Goal: Complete application form

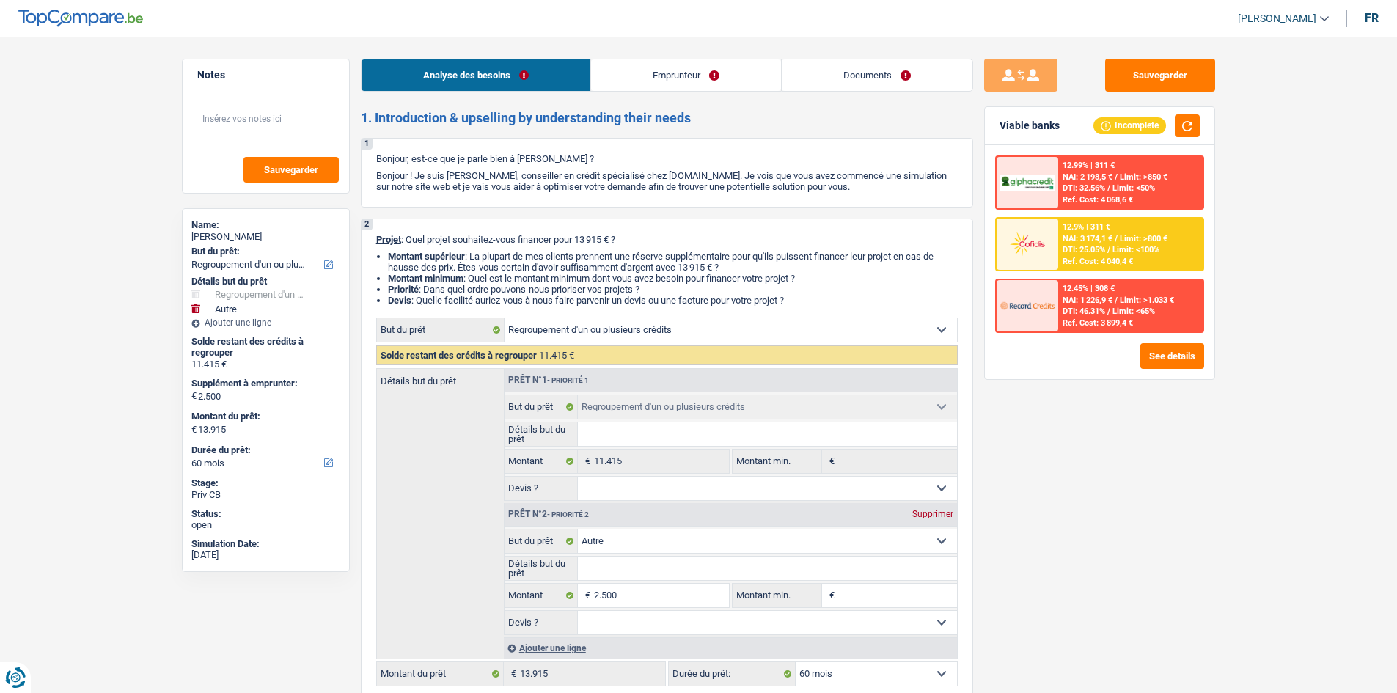
select select "refinancing"
select select "other"
select select "60"
select select "refinancing"
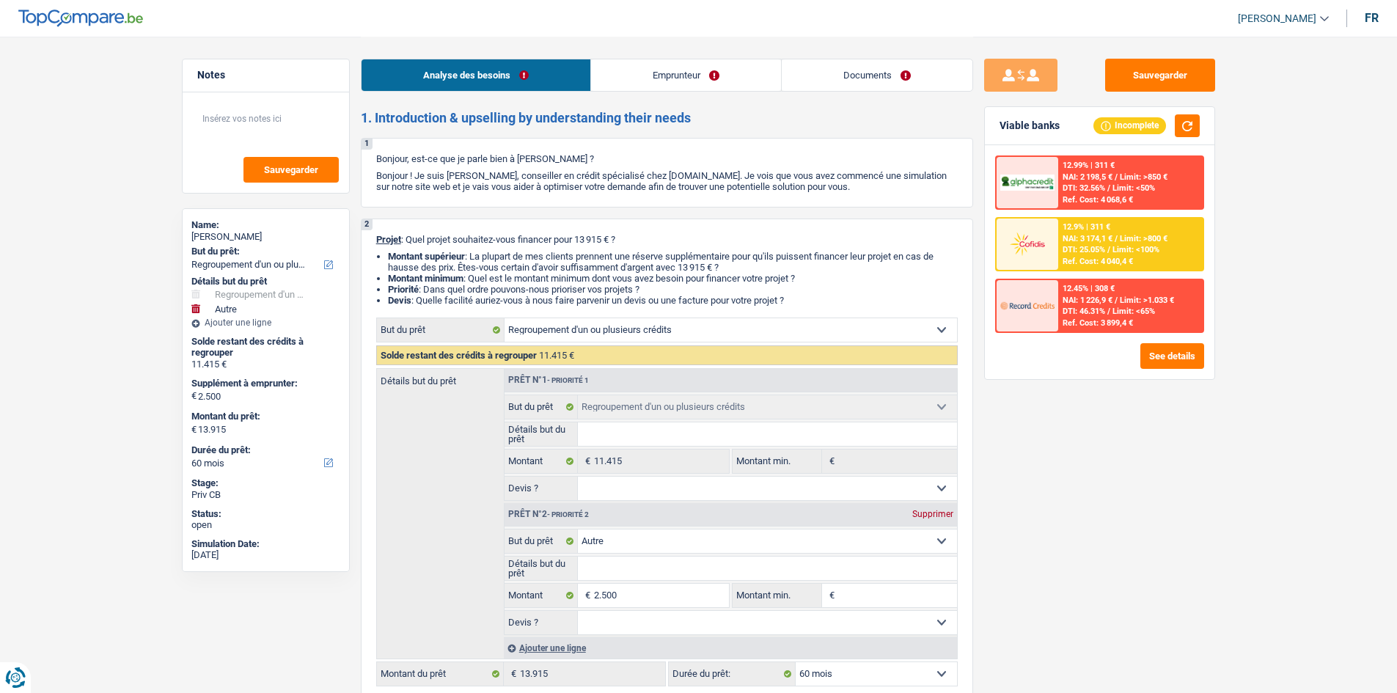
select select "refinancing"
select select "other"
select select "60"
select select "publicEmployee"
select select "netSalary"
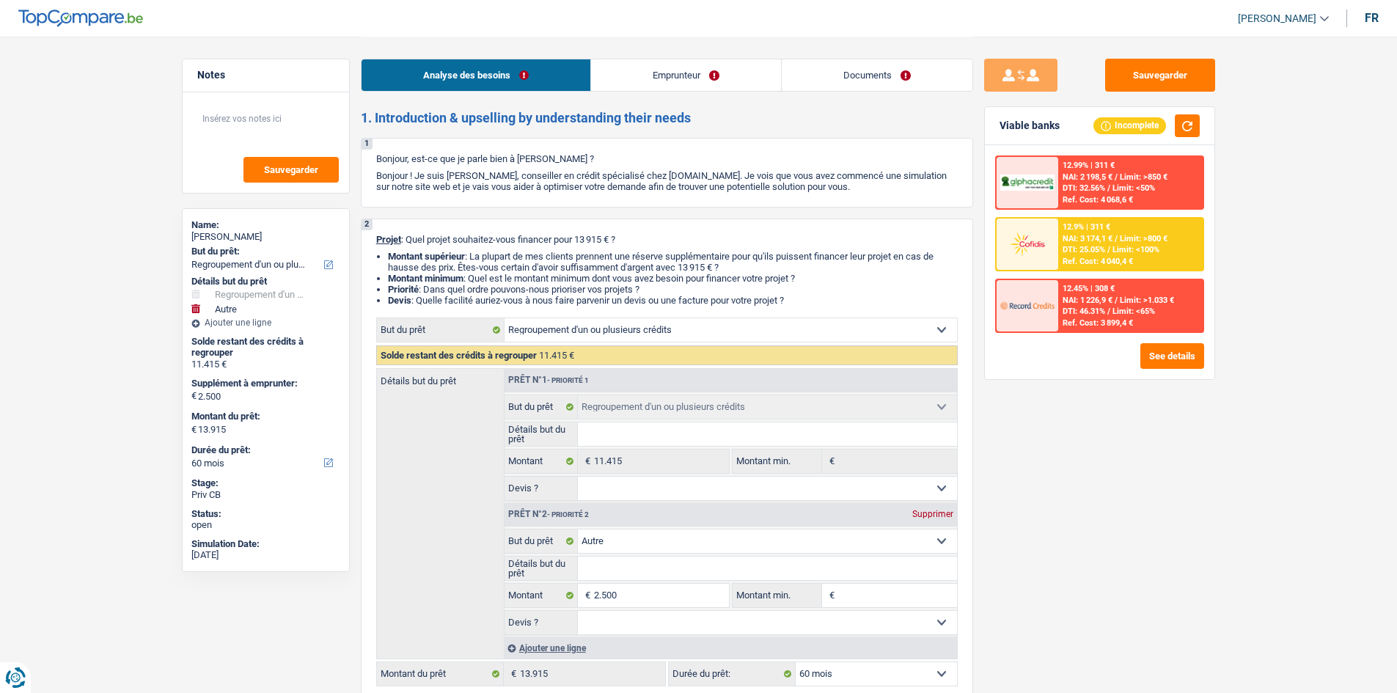
select select "familyAllowances"
select select "alimony"
select select "mealVouchers"
select select "rents"
select select "personalLoan"
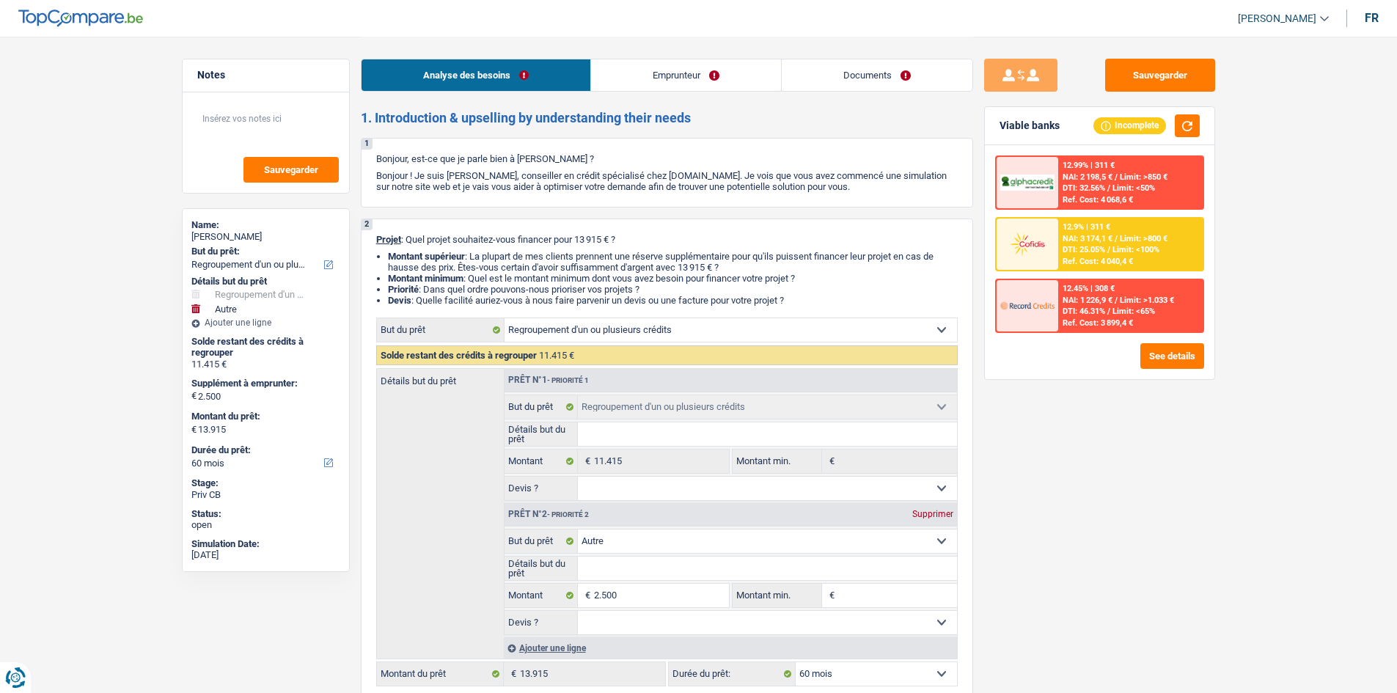
select select "other"
select select "48"
select select "personalLoan"
select select "homeFurnishingOrRelocation"
select select "24"
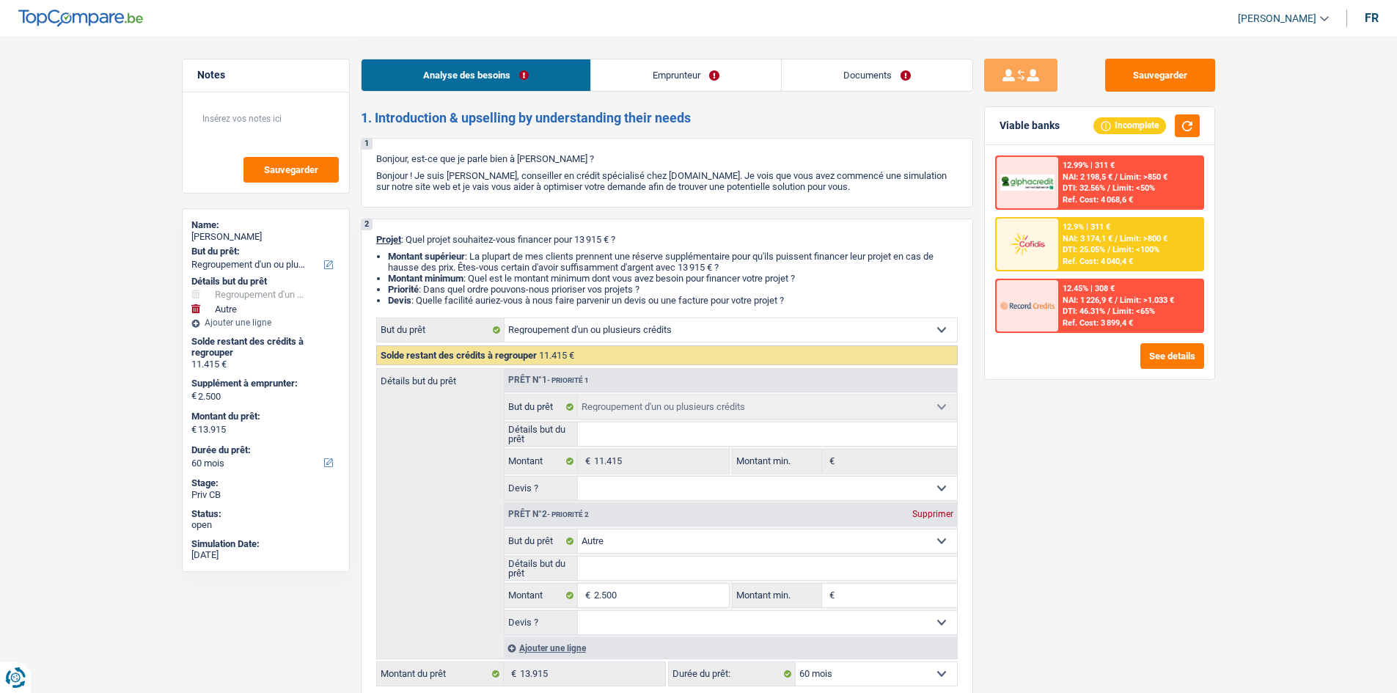
select select "refinancing"
select select "other"
select select "60"
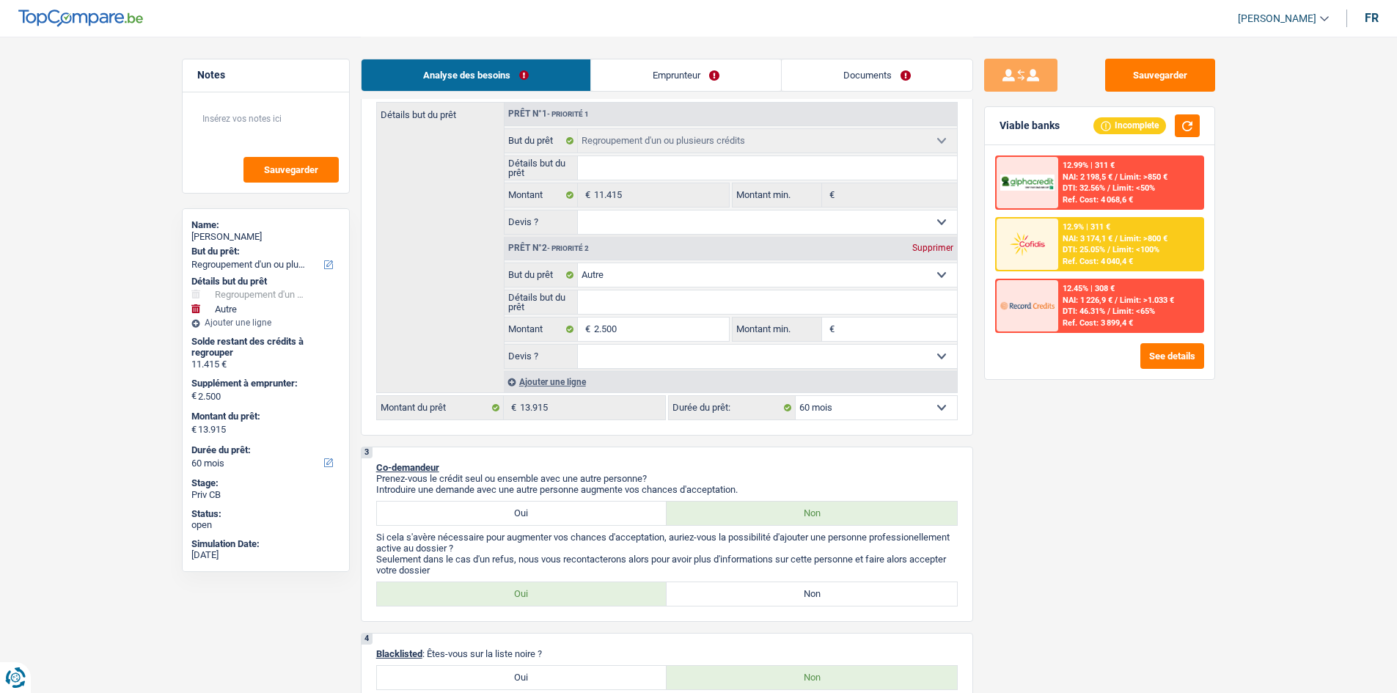
scroll to position [440, 0]
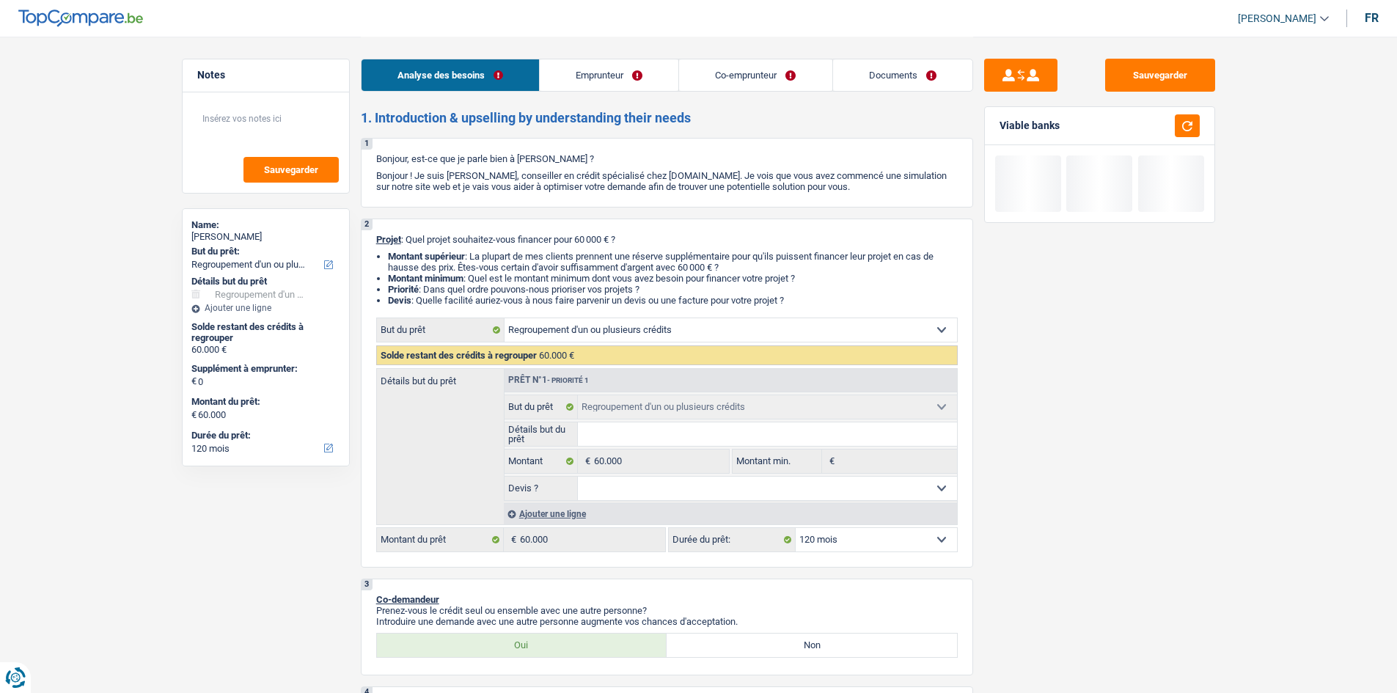
select select "refinancing"
select select "120"
select select "refinancing"
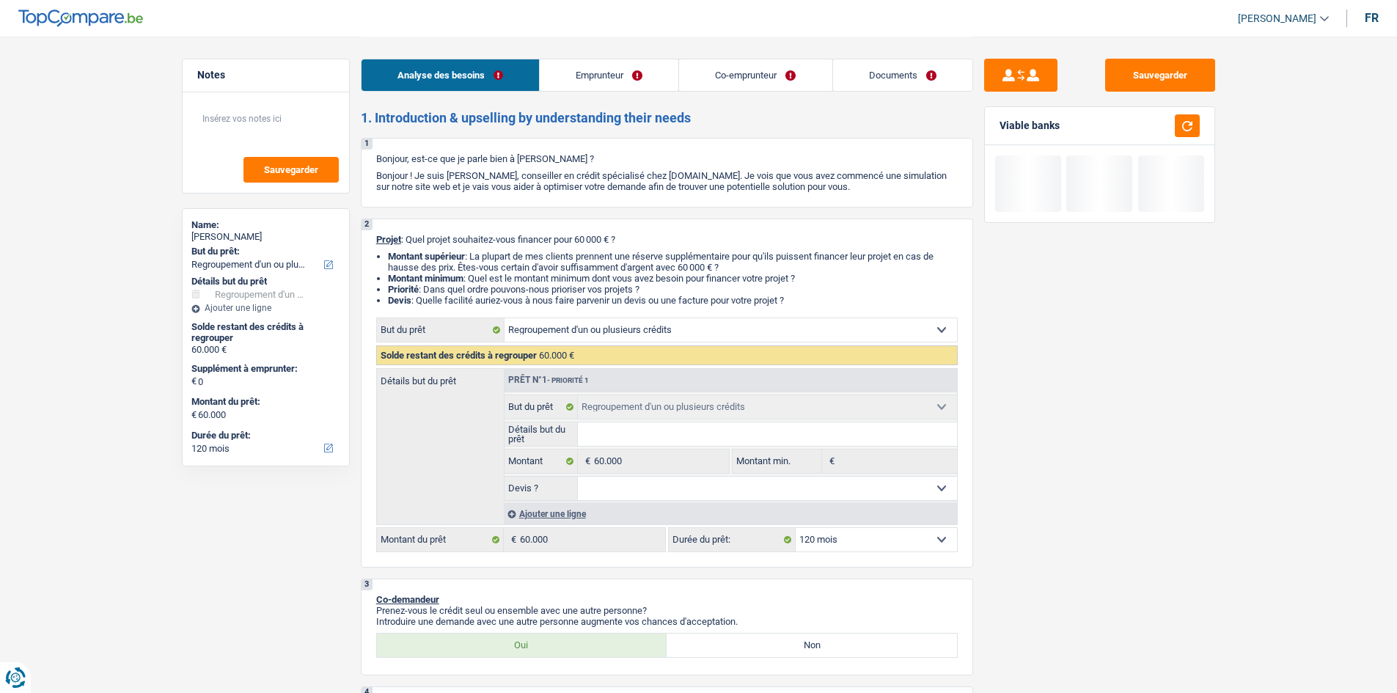
select select "120"
select select "independent"
select select "familyAllowances"
select select "netSalary"
select select "ownerWithMortgage"
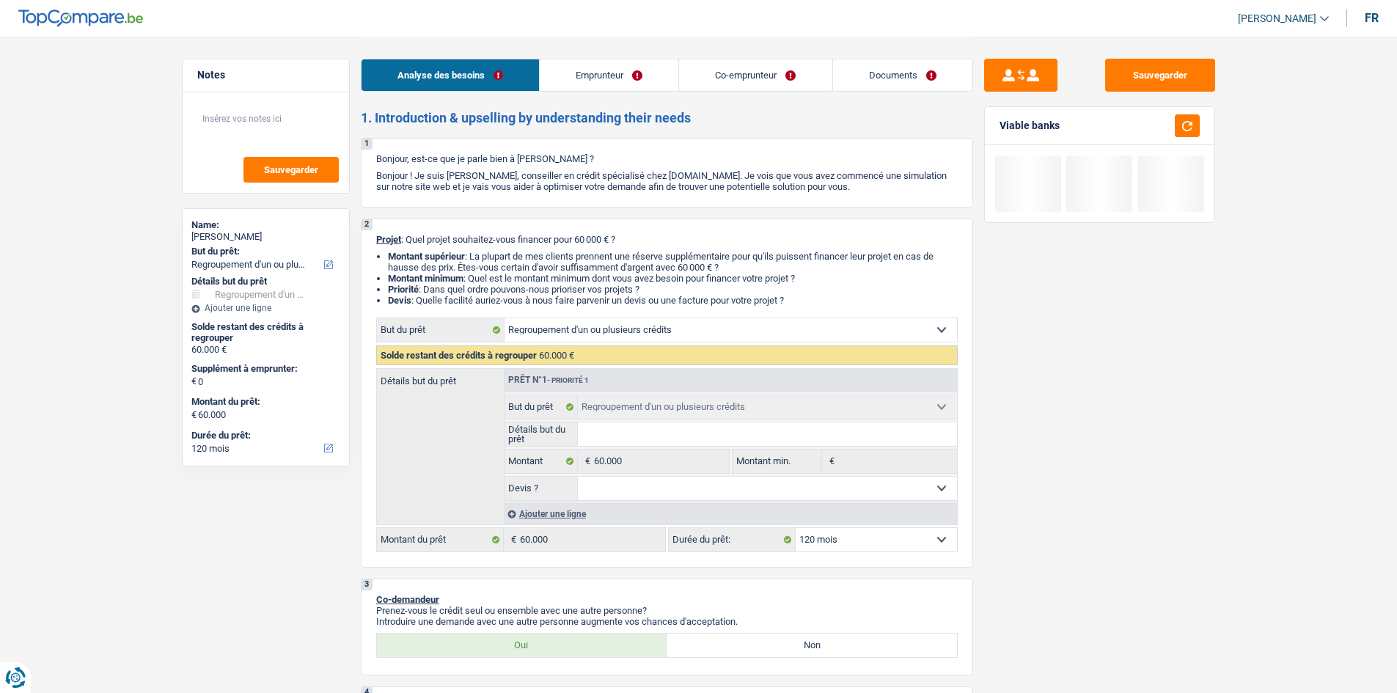
select select "mortgage"
select select "360"
select select "mortgage"
select select "360"
select select "refinancing"
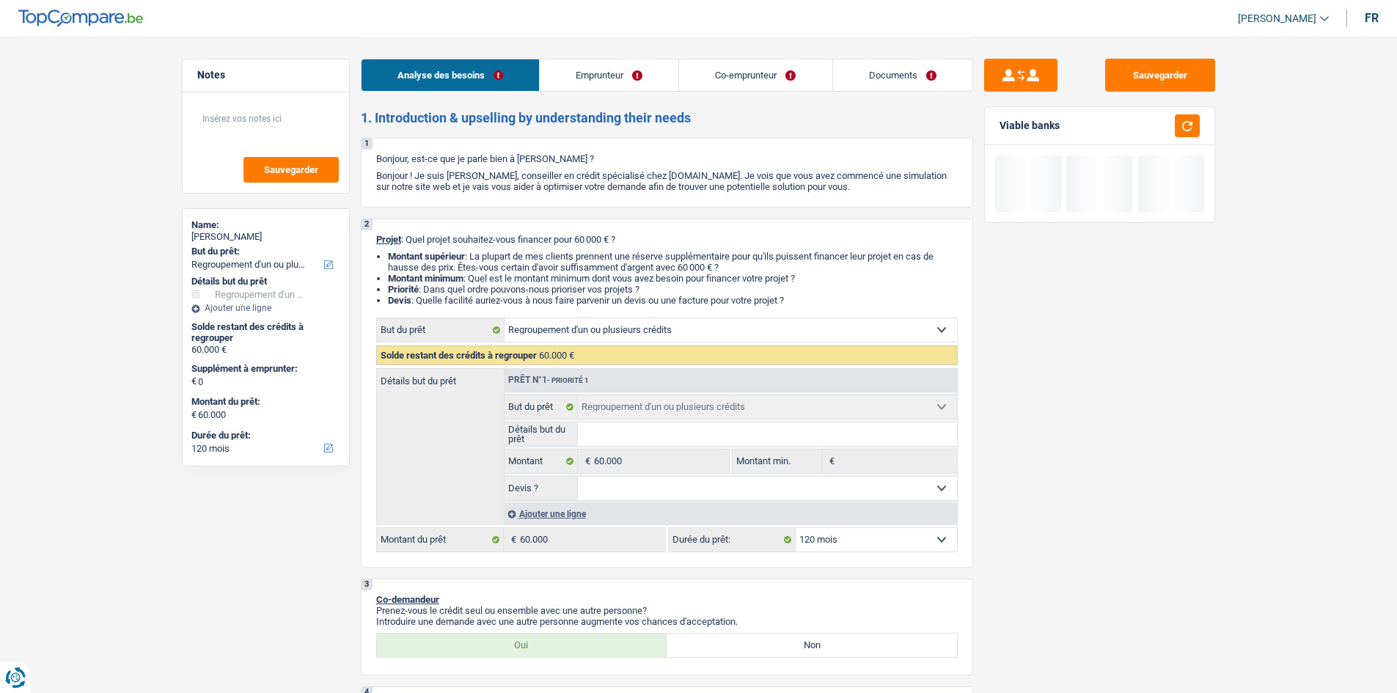
select select "refinancing"
select select "120"
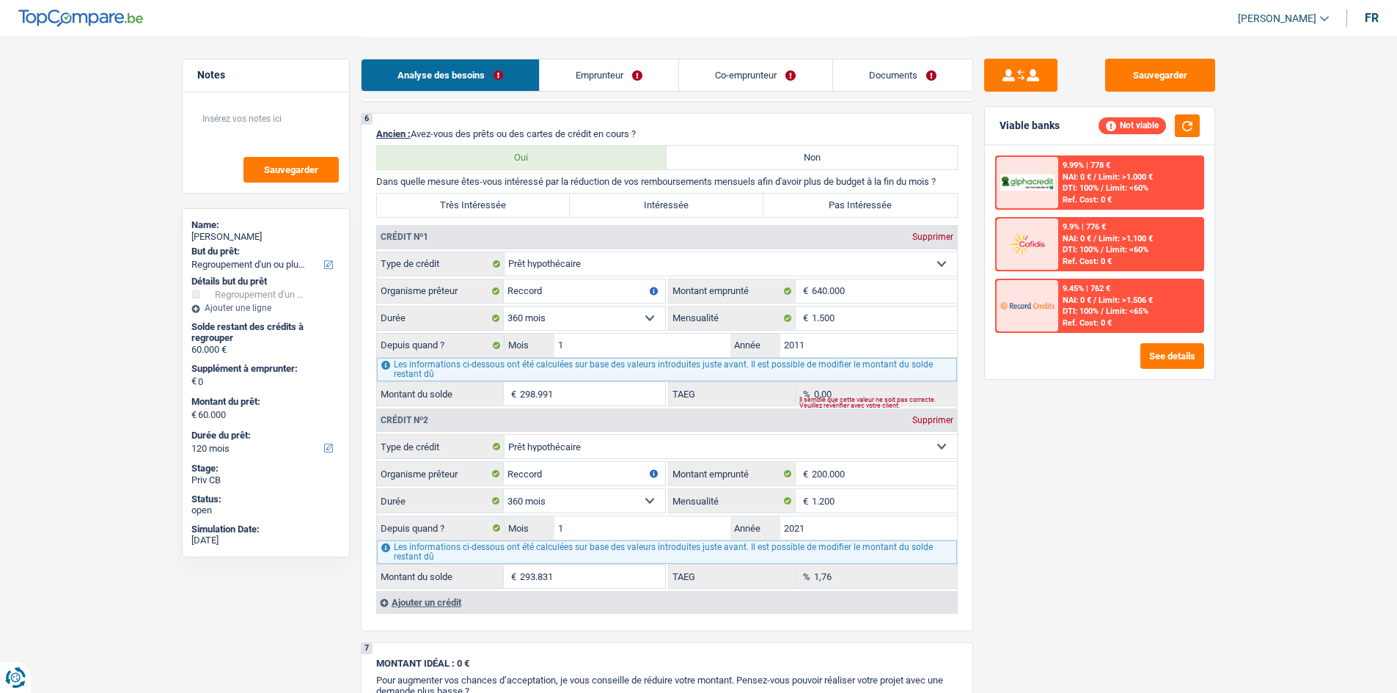
scroll to position [983, 0]
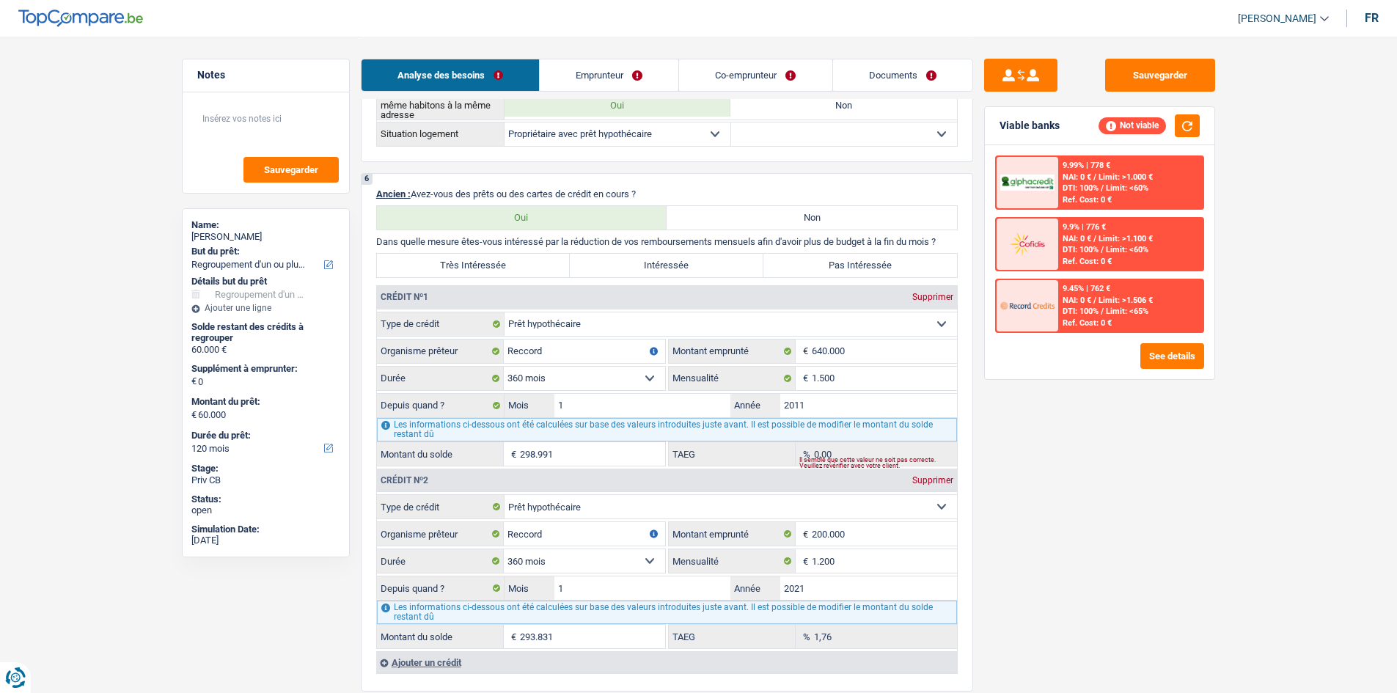
drag, startPoint x: 609, startPoint y: 74, endPoint x: 614, endPoint y: 90, distance: 16.7
click at [609, 74] on link "Emprunteur" at bounding box center [609, 75] width 139 height 32
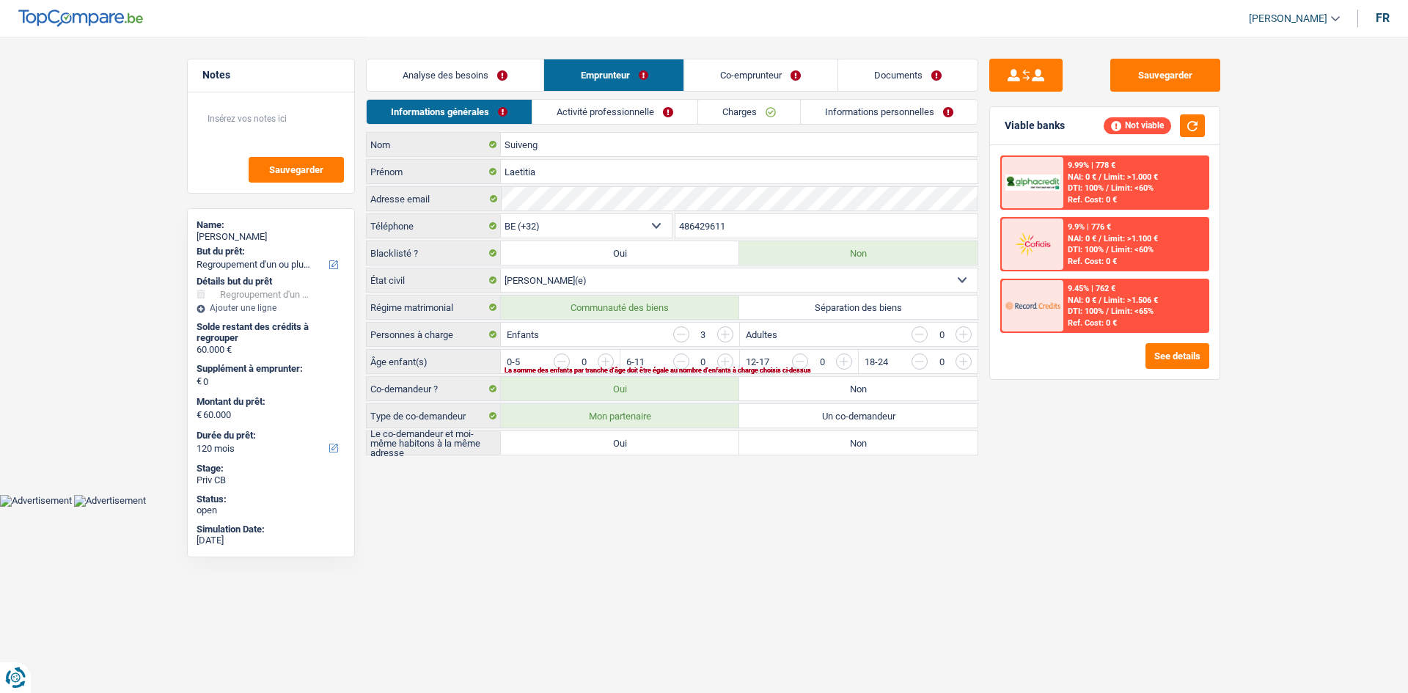
click at [614, 104] on link "Activité professionnelle" at bounding box center [614, 112] width 165 height 24
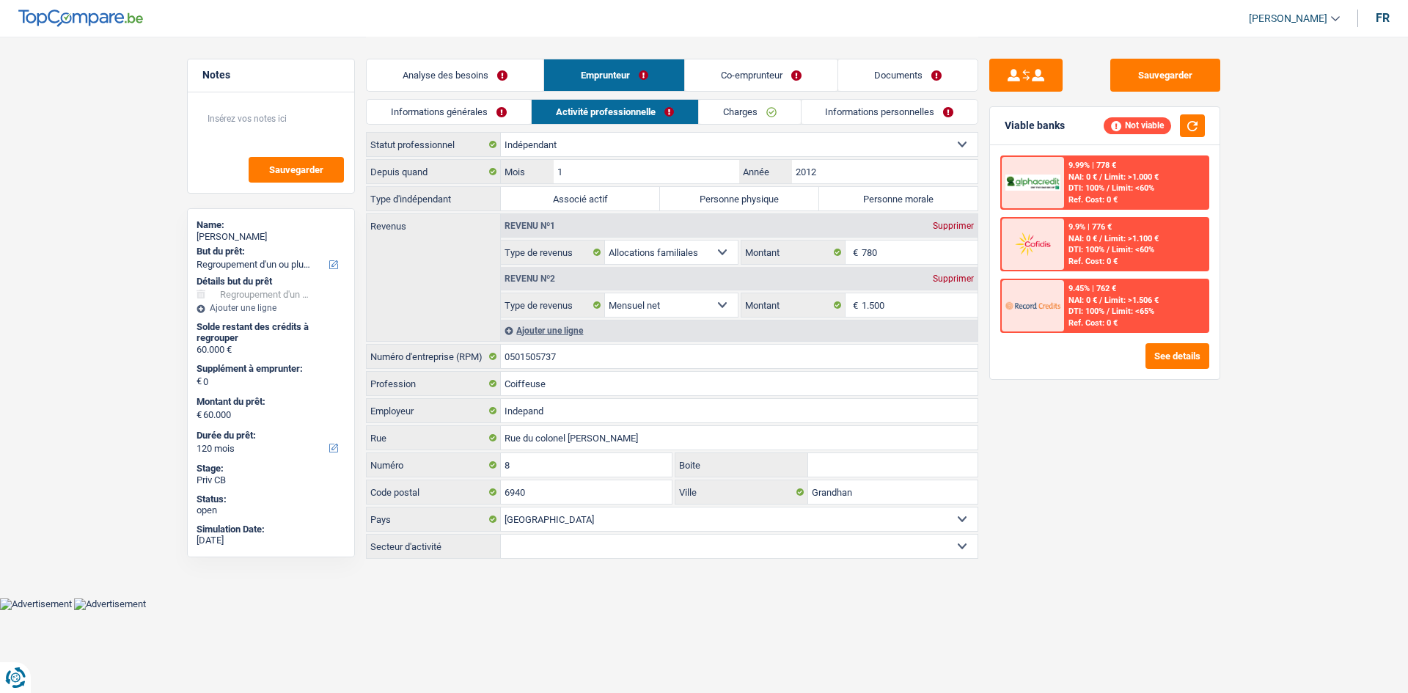
click at [740, 70] on link "Co-emprunteur" at bounding box center [761, 75] width 152 height 32
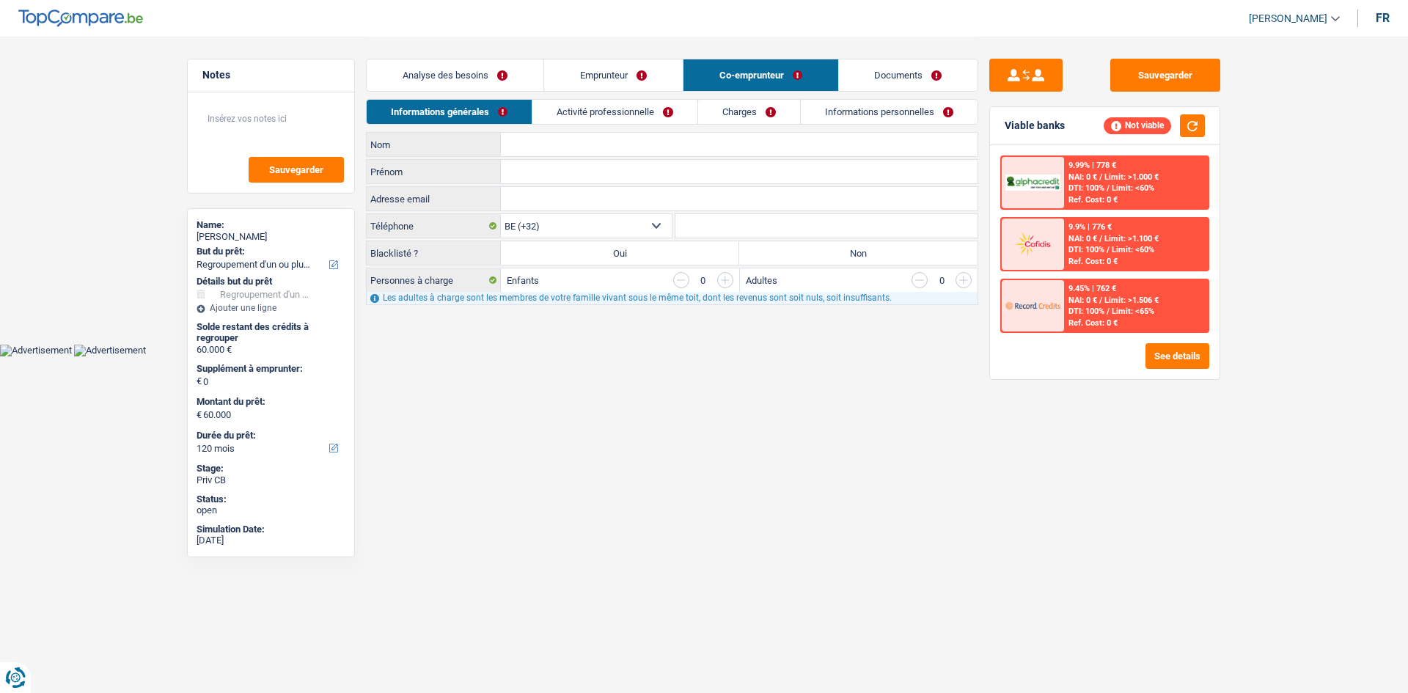
click at [666, 106] on link "Activité professionnelle" at bounding box center [614, 112] width 165 height 24
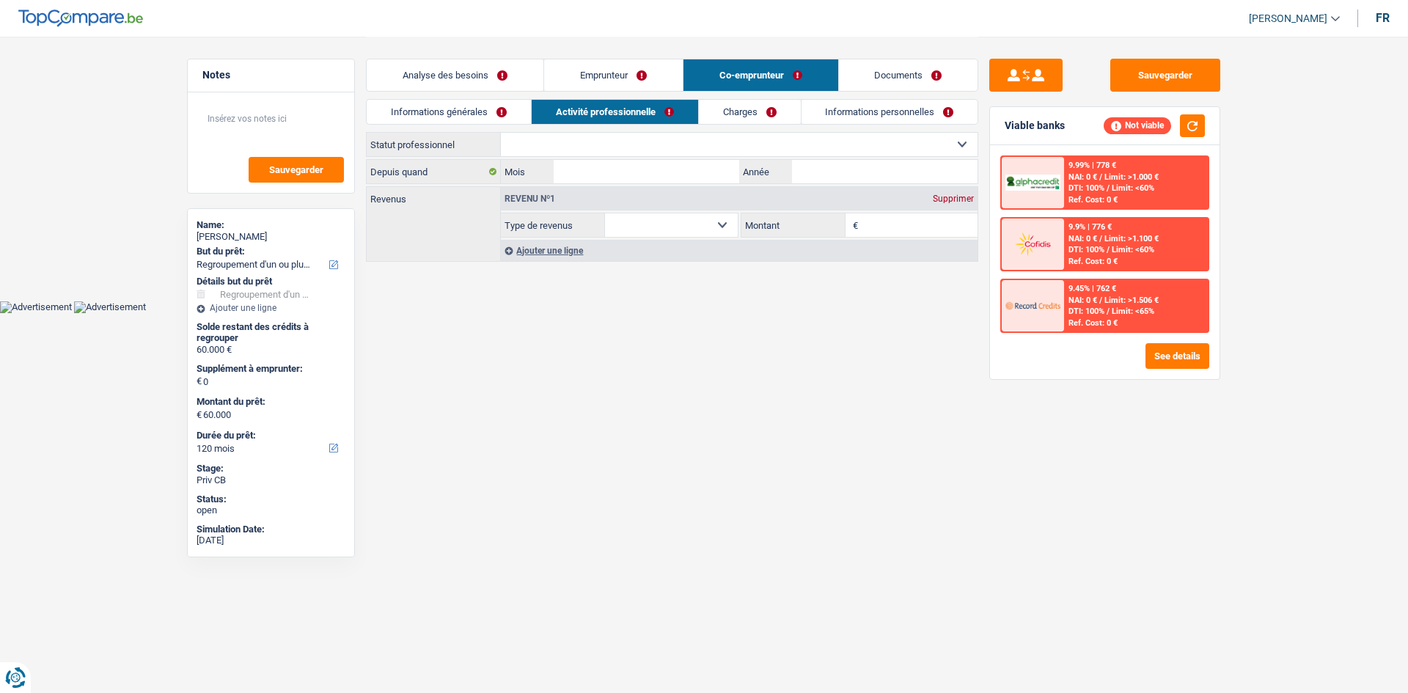
click at [726, 228] on select "Allocation d'handicap Allocations chômage Allocations familiales Chèques repas …" at bounding box center [671, 224] width 133 height 23
select select "netSalary"
click at [605, 213] on select "Allocation d'handicap Allocations chômage Allocations familiales Chèques repas …" at bounding box center [671, 224] width 133 height 23
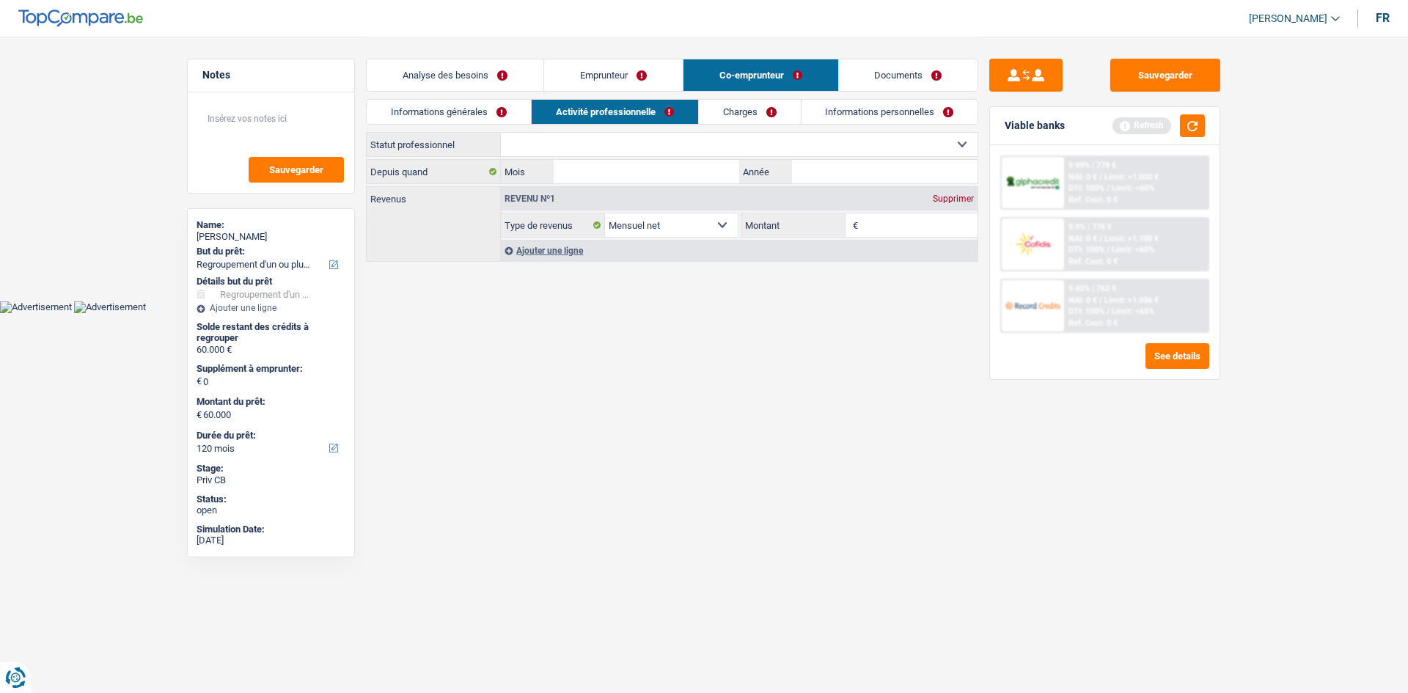
click at [888, 232] on input "Montant" at bounding box center [919, 224] width 117 height 23
type input "2.000"
click at [699, 142] on select "Ouvrier Employé privé Employé public Invalide Indépendant Pensionné Chômeur Mut…" at bounding box center [739, 144] width 477 height 23
select select "worker"
click at [501, 133] on select "Ouvrier Employé privé Employé public Invalide Indépendant Pensionné Chômeur Mut…" at bounding box center [739, 144] width 477 height 23
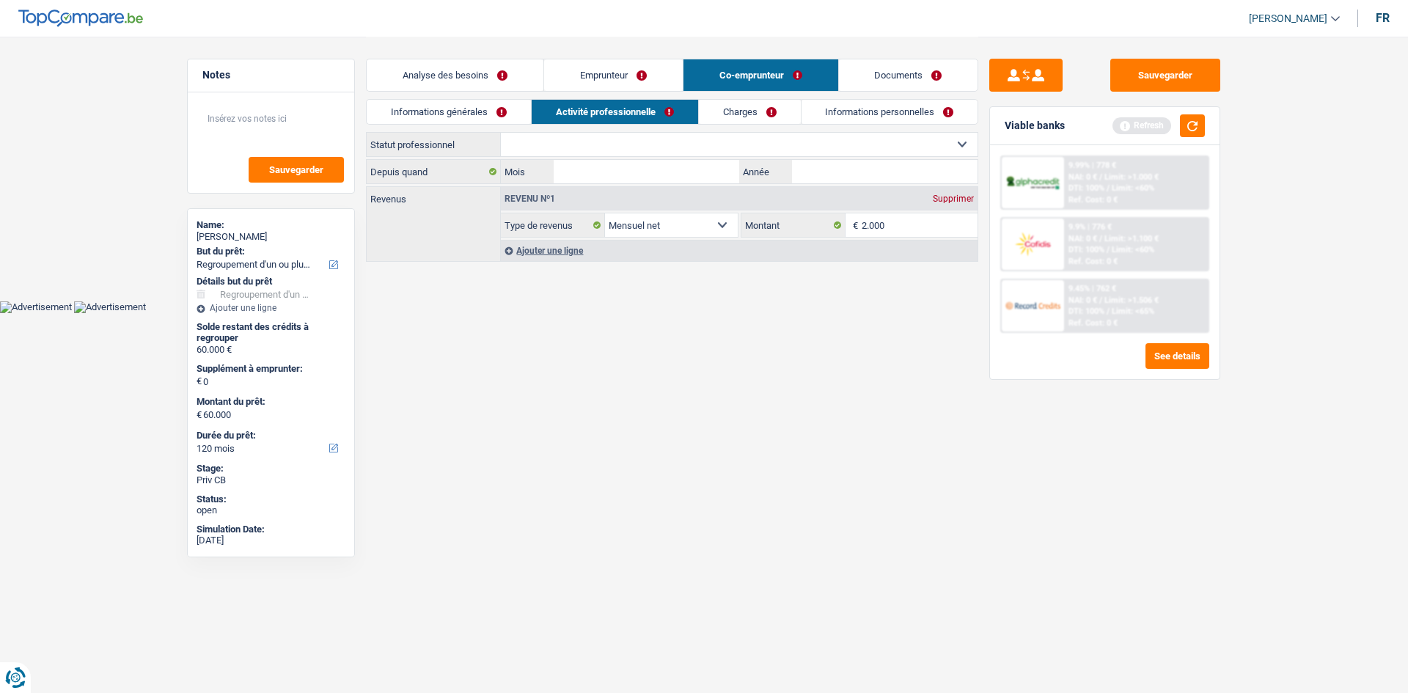
select select "netSalary"
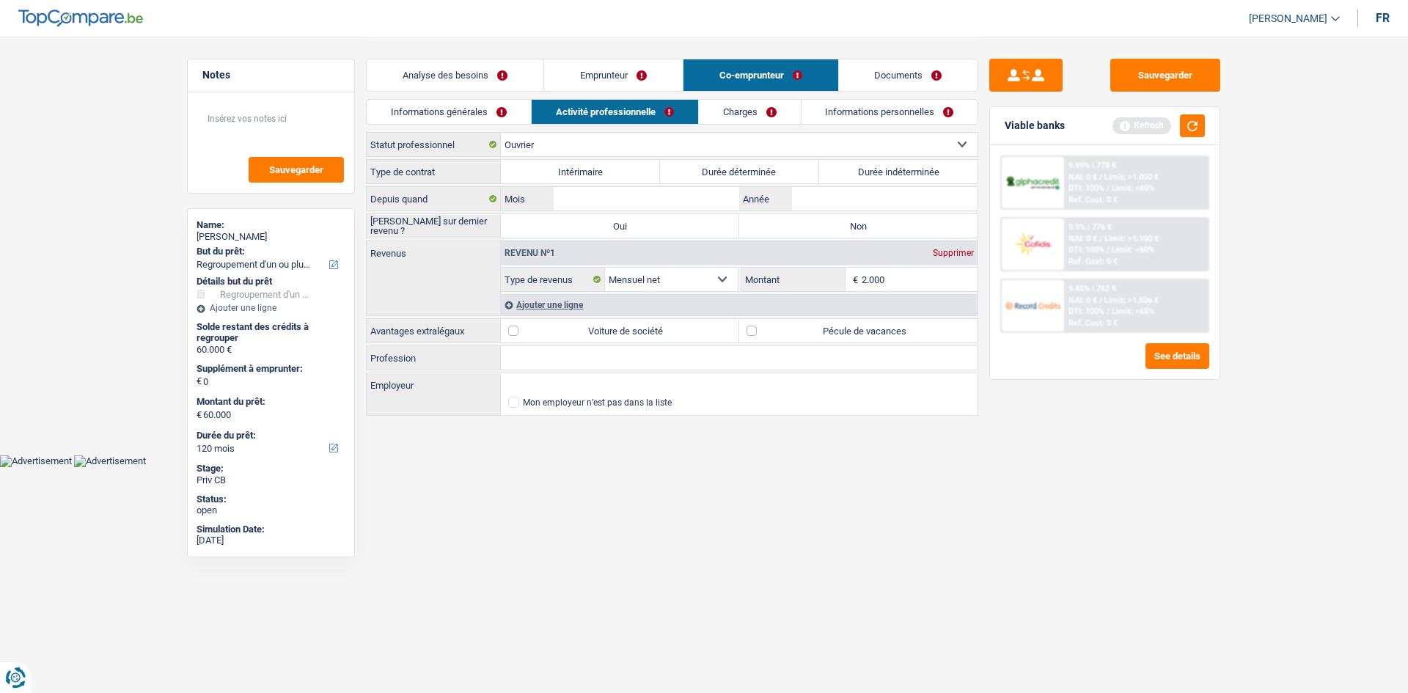
click at [912, 175] on label "Durée indéterminée" at bounding box center [898, 171] width 159 height 23
click at [912, 175] on input "Durée indéterminée" at bounding box center [898, 171] width 159 height 23
radio input "true"
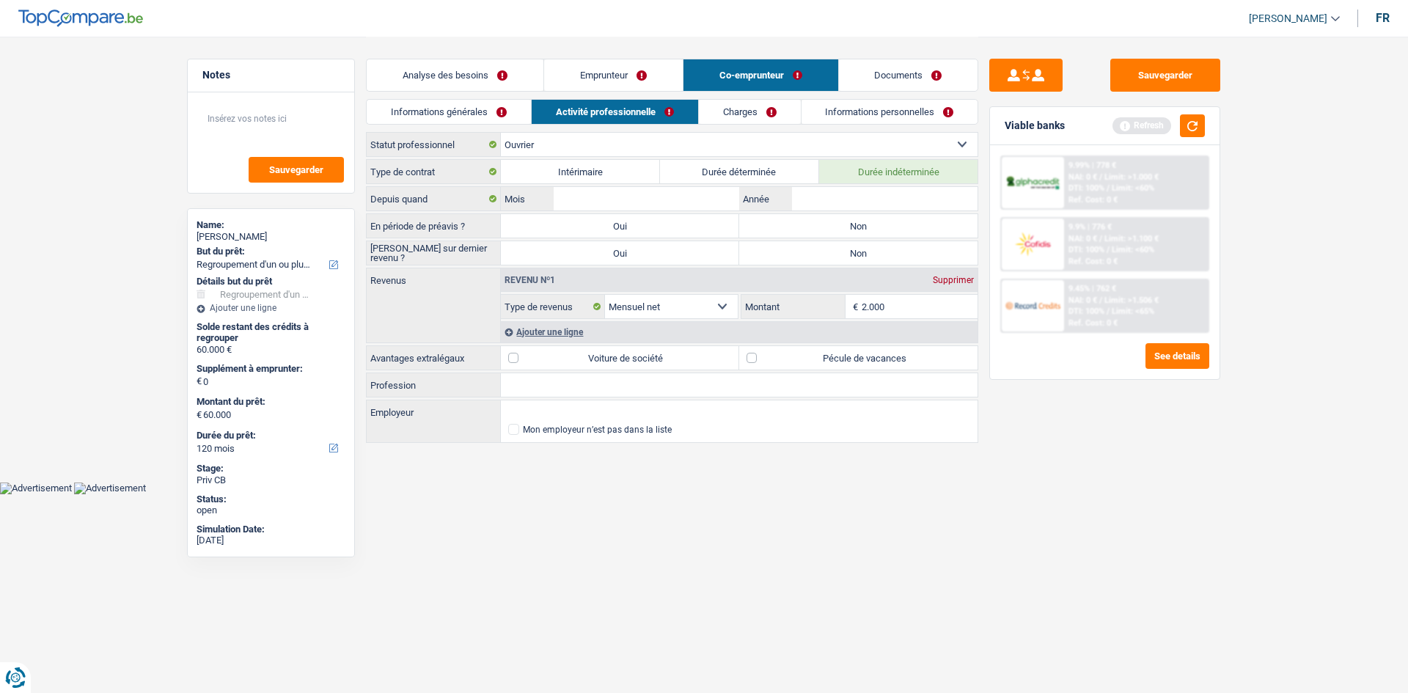
click at [776, 226] on label "Non" at bounding box center [858, 225] width 238 height 23
click at [776, 226] on input "Non" at bounding box center [858, 225] width 238 height 23
radio input "true"
click at [776, 250] on label "Non" at bounding box center [858, 252] width 238 height 23
click at [776, 250] on input "Non" at bounding box center [858, 252] width 238 height 23
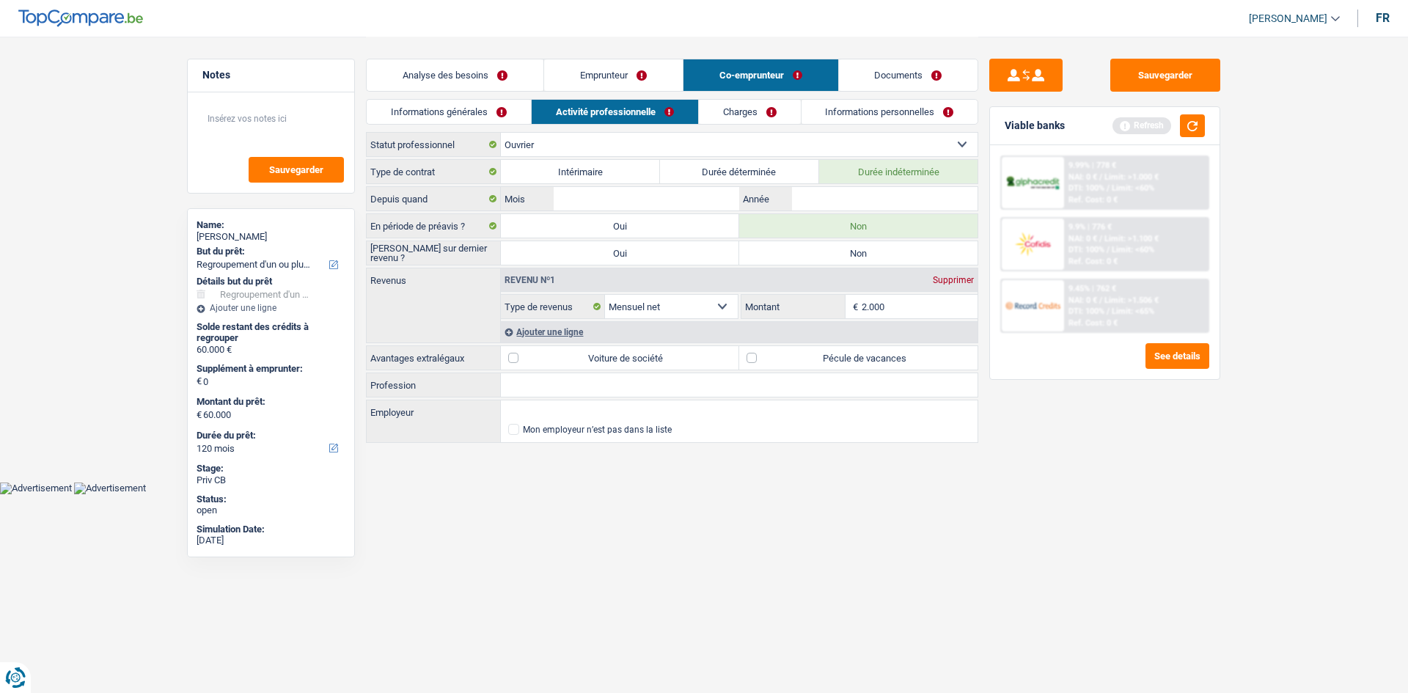
radio input "true"
click at [688, 204] on input "Mois" at bounding box center [646, 198] width 185 height 23
type input "1"
click at [850, 199] on input "Année" at bounding box center [884, 198] width 185 height 23
type input "2022"
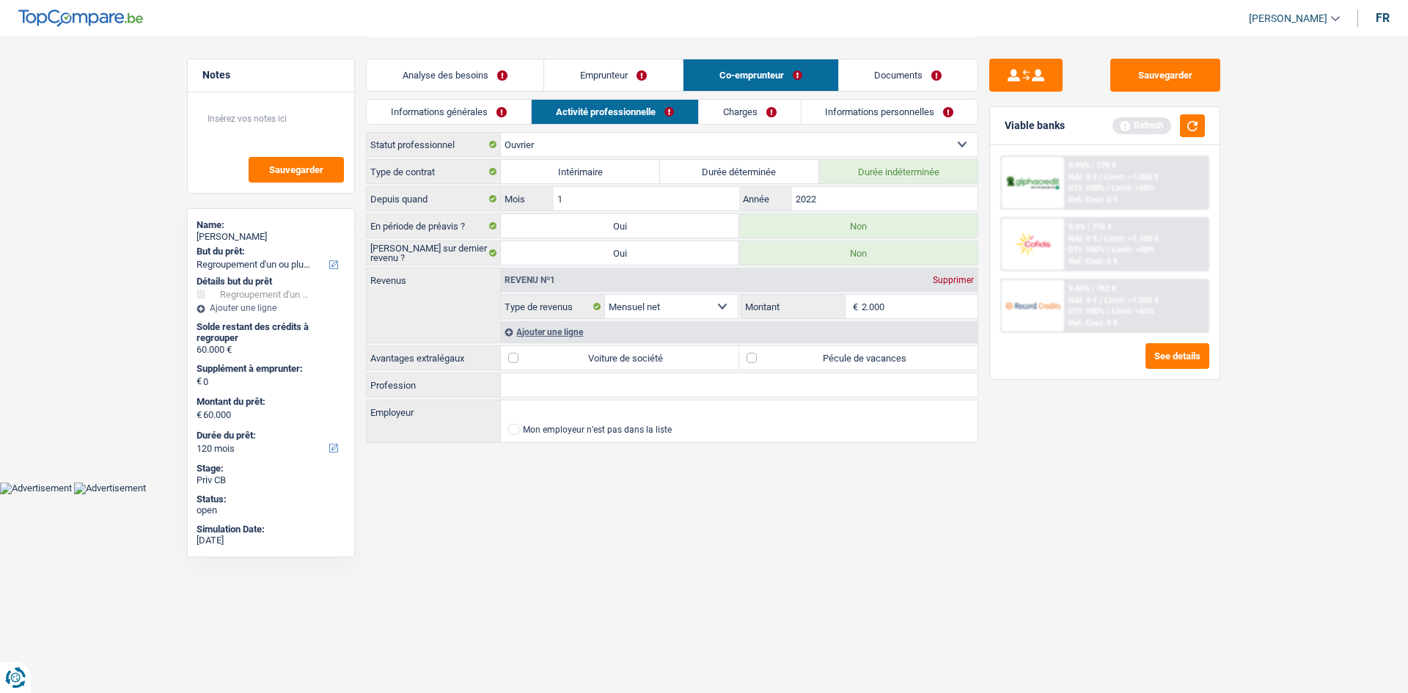
click at [1281, 494] on html "Vous avez le contrôle de vos données Nous utilisons des cookies, tout comme nos…" at bounding box center [704, 247] width 1408 height 494
click at [1192, 125] on button "button" at bounding box center [1192, 125] width 25 height 23
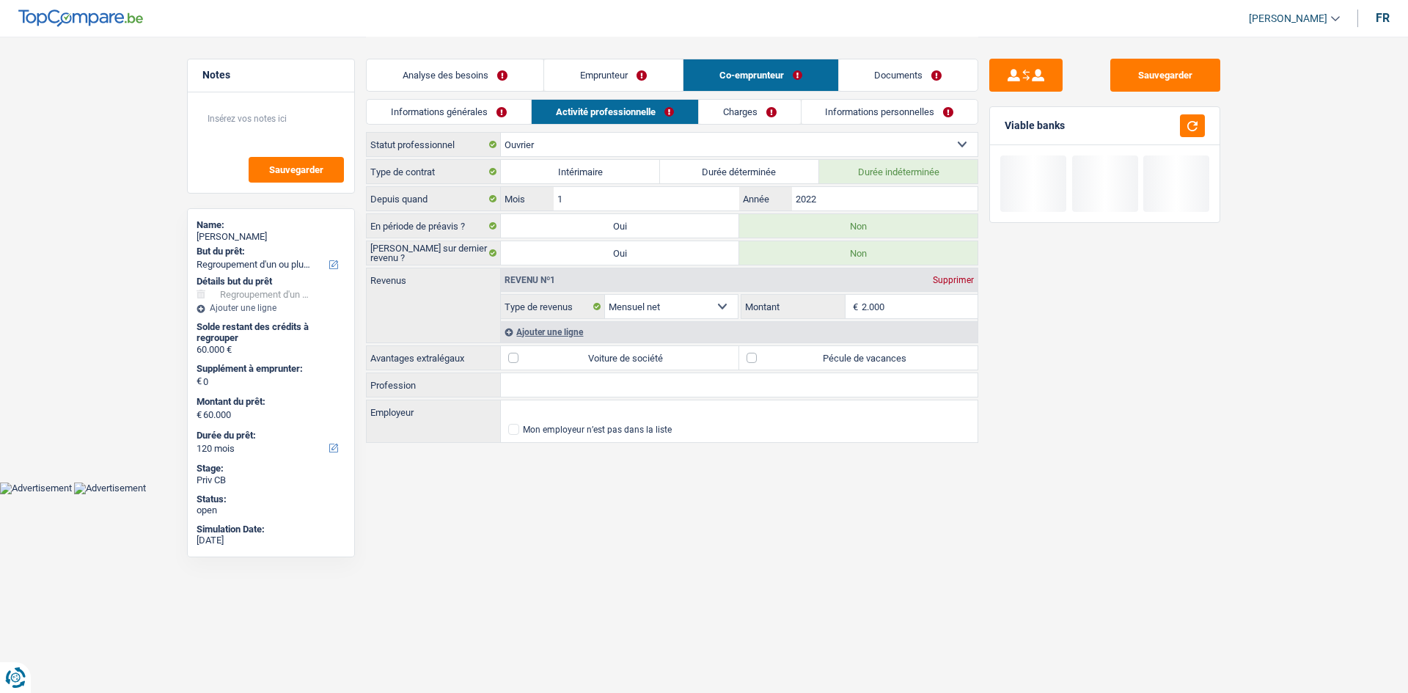
click at [512, 80] on link "Analyse des besoins" at bounding box center [455, 75] width 177 height 32
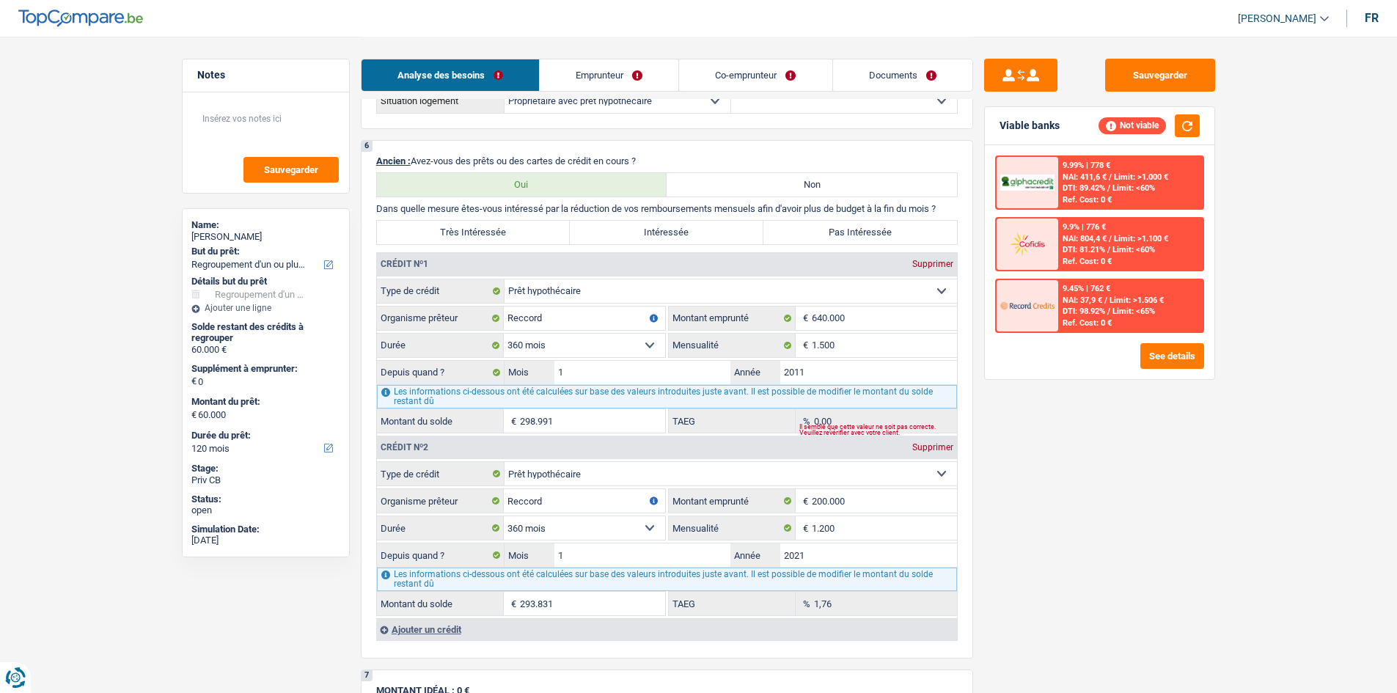
scroll to position [1026, 0]
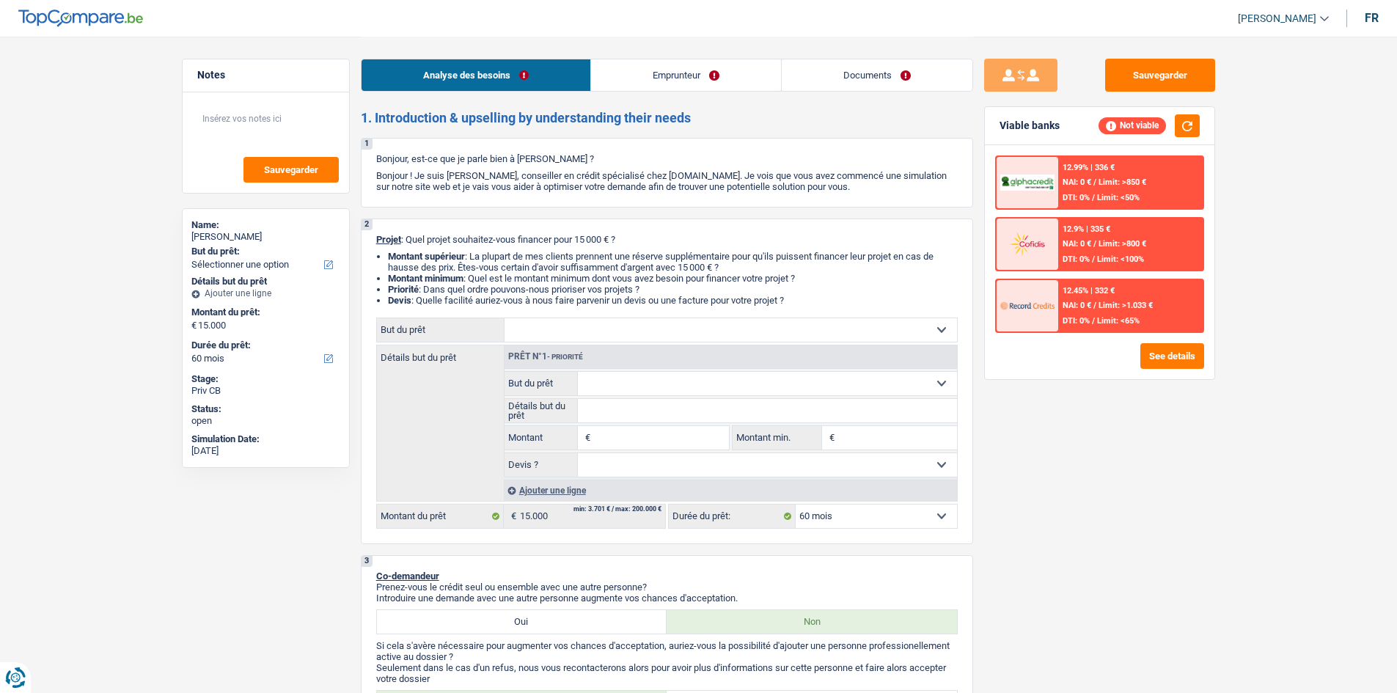
select select "60"
select select "privateEmployee"
select select "netSalary"
select select "mealVouchers"
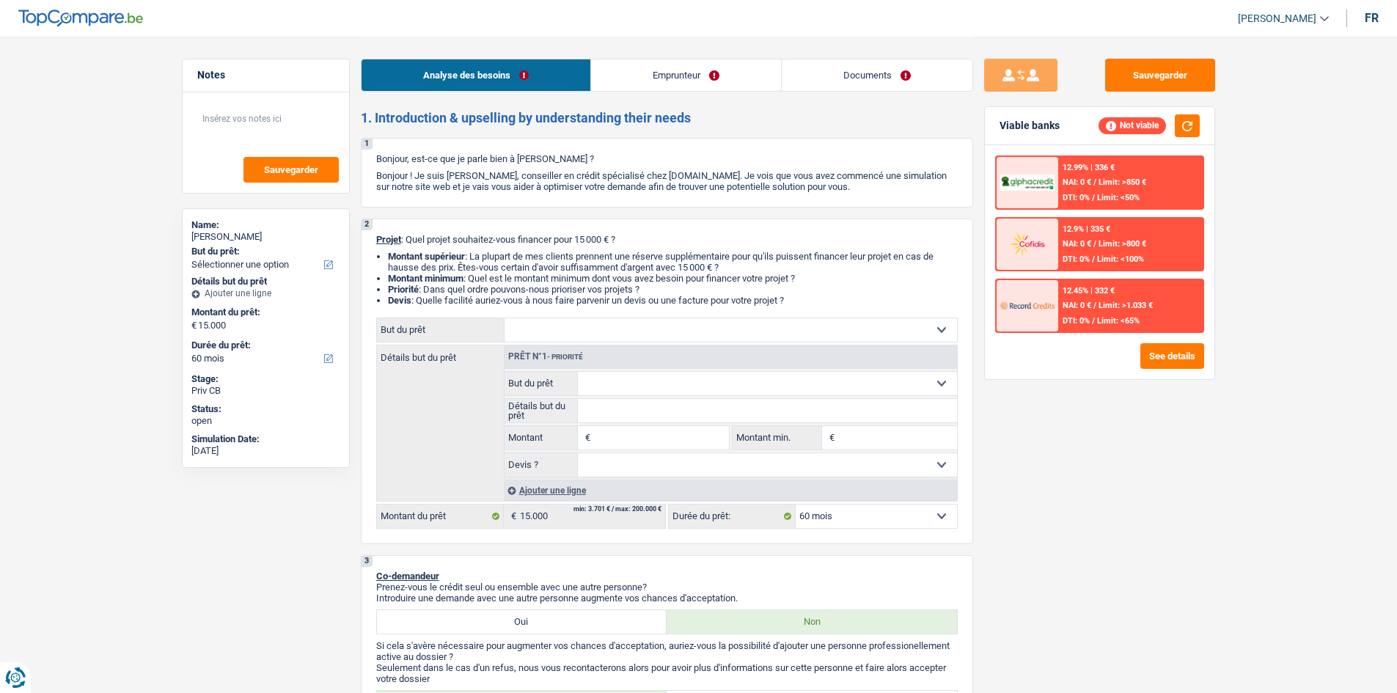
select select "60"
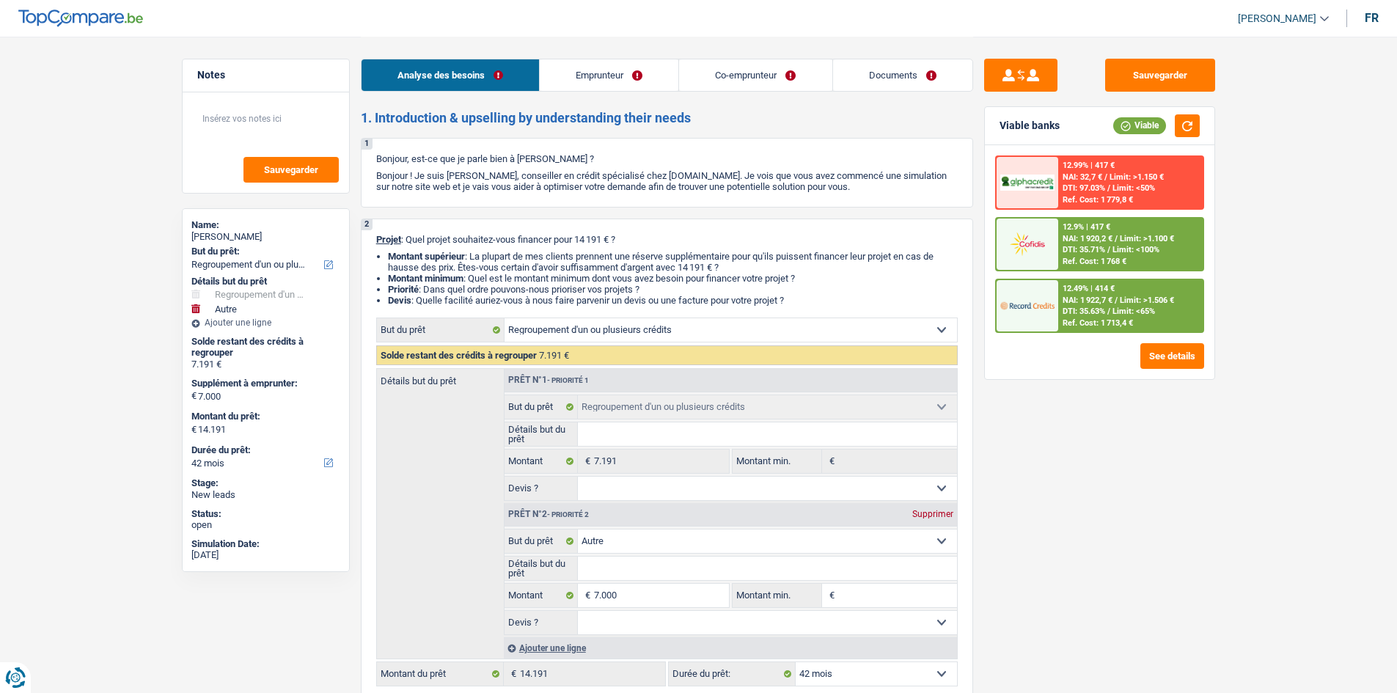
select select "refinancing"
select select "other"
select select "42"
select select "refinancing"
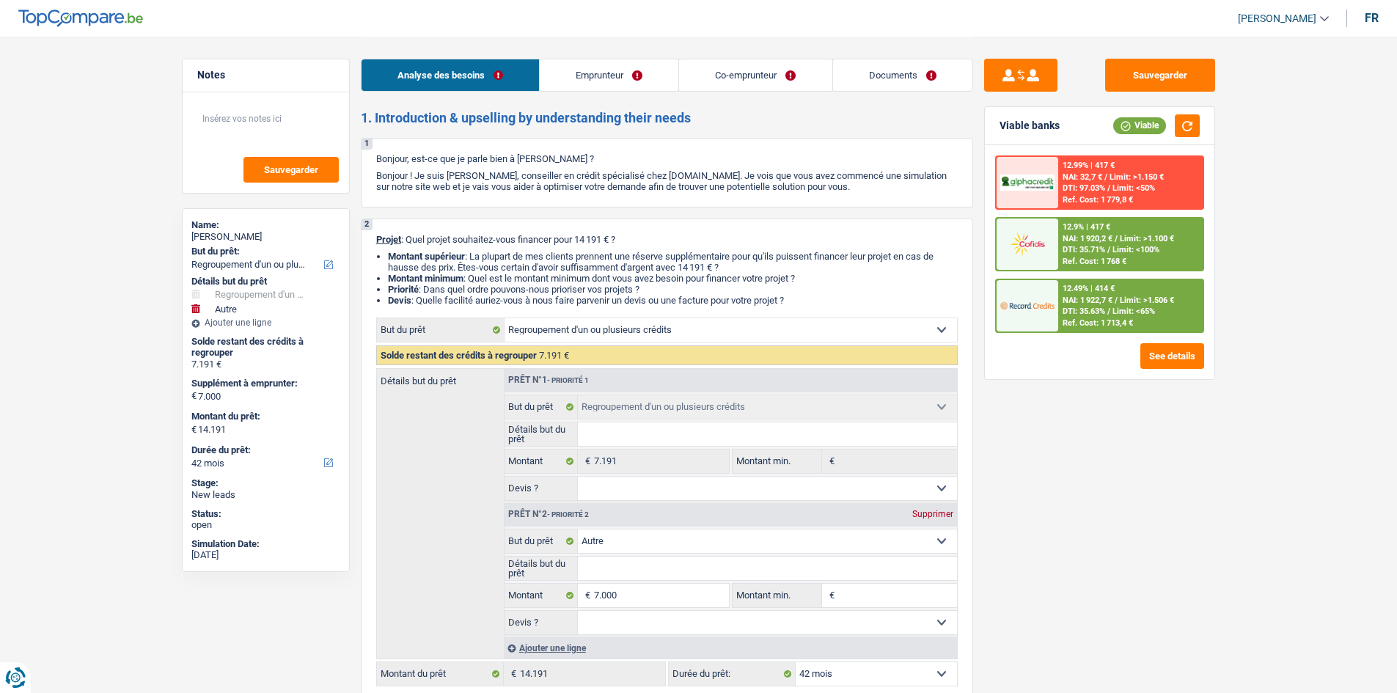
select select "refinancing"
select select "other"
select select "42"
select select "retired"
select select "publicEmployee"
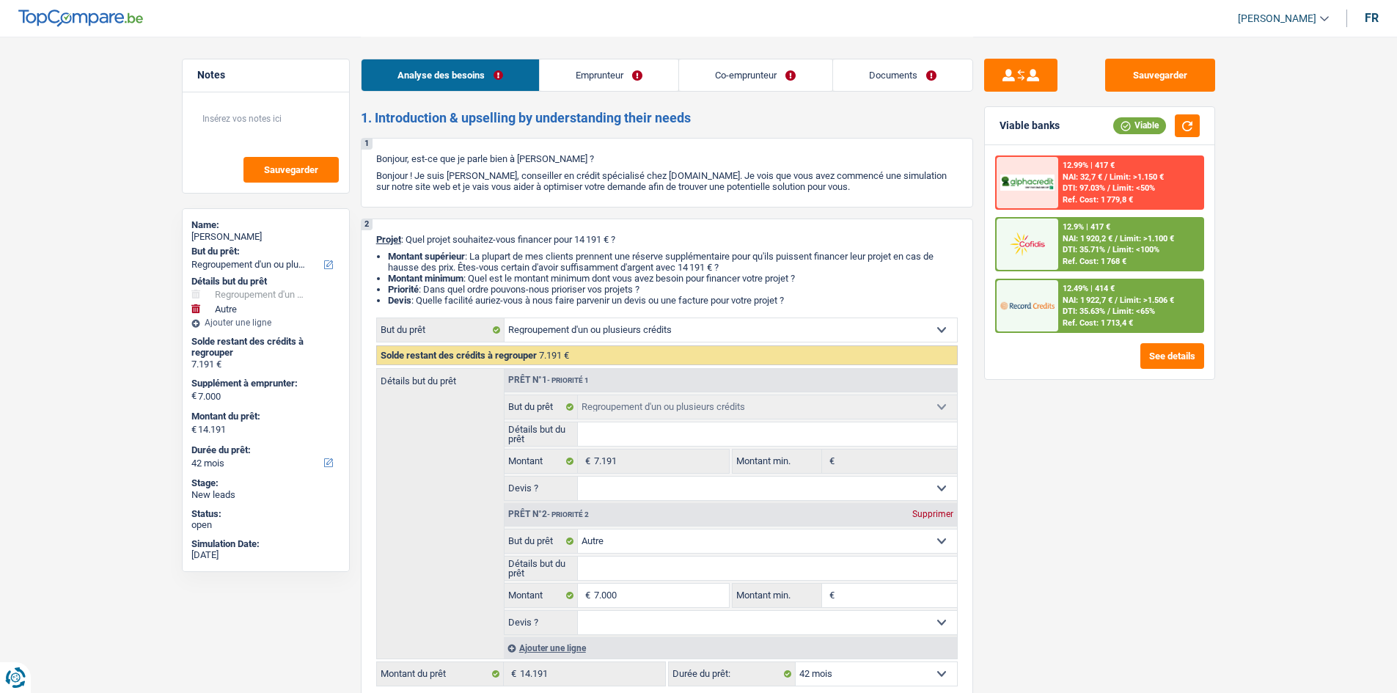
select select "pension"
select select "netSalary"
select select "mealVouchers"
select select "rents"
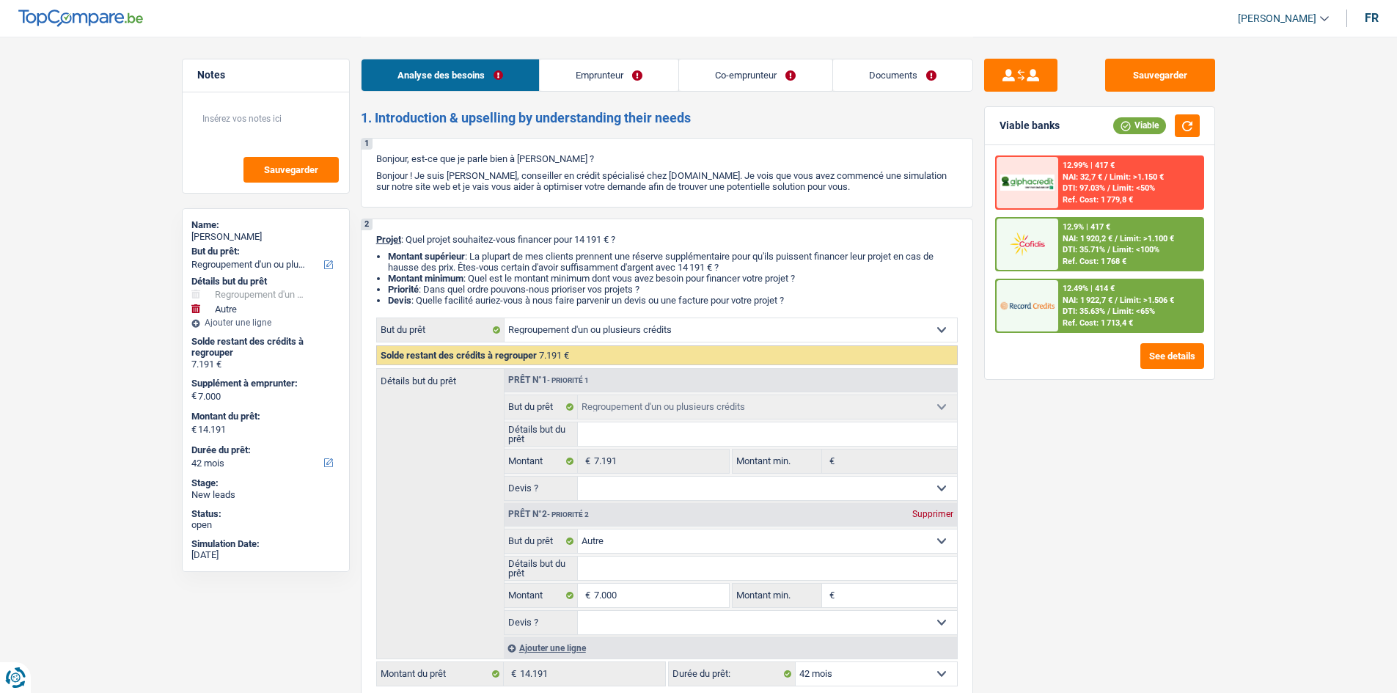
select select "personalLoan"
select select "hobbies"
select select "48"
select select "refinancing"
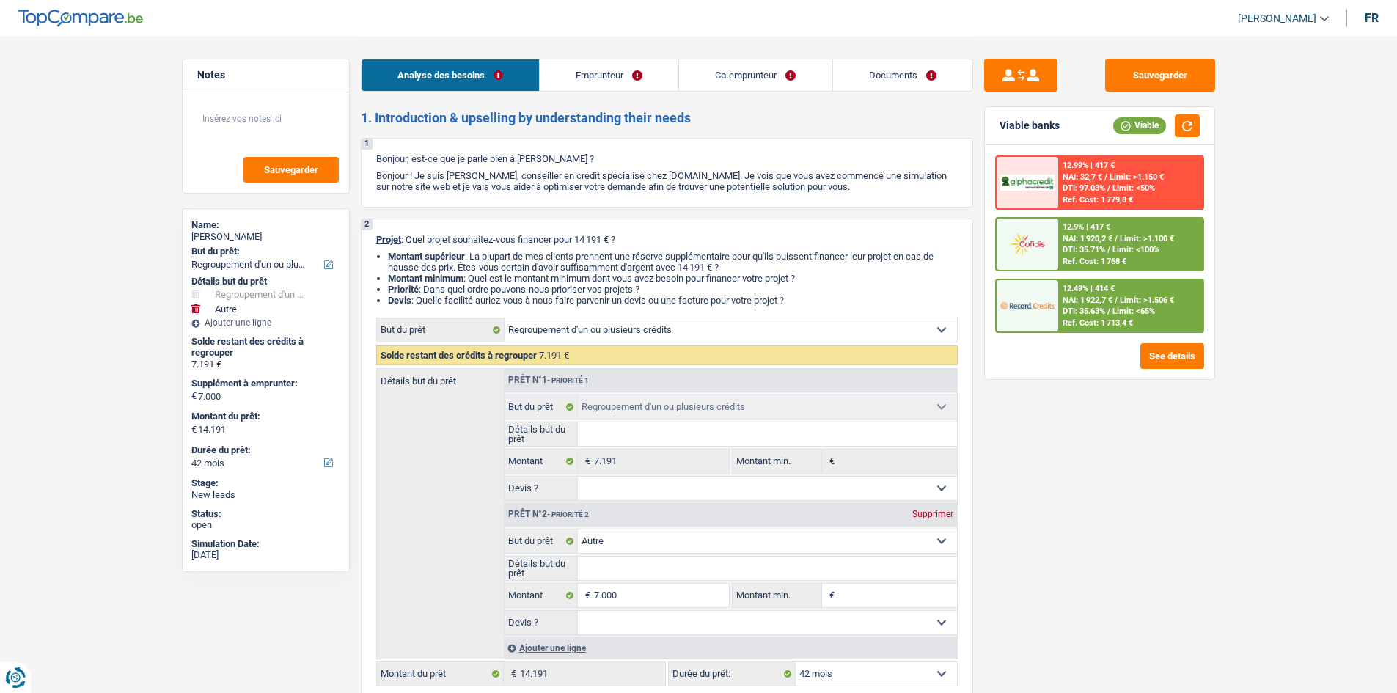
select select "other"
select select "42"
select select "retired"
select select "pension"
select select "BE"
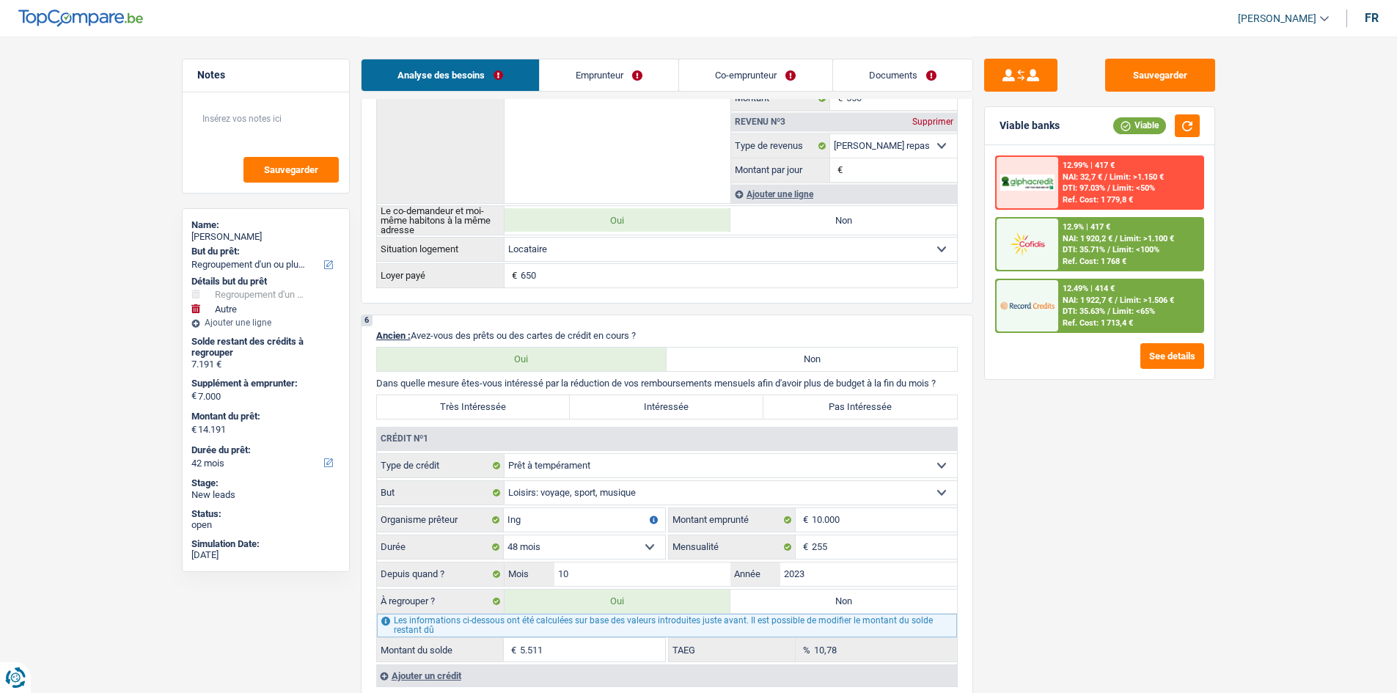
scroll to position [1100, 0]
click at [512, 402] on label "Très Intéressée" at bounding box center [474, 407] width 194 height 23
click at [512, 402] on input "Très Intéressée" at bounding box center [474, 407] width 194 height 23
radio input "true"
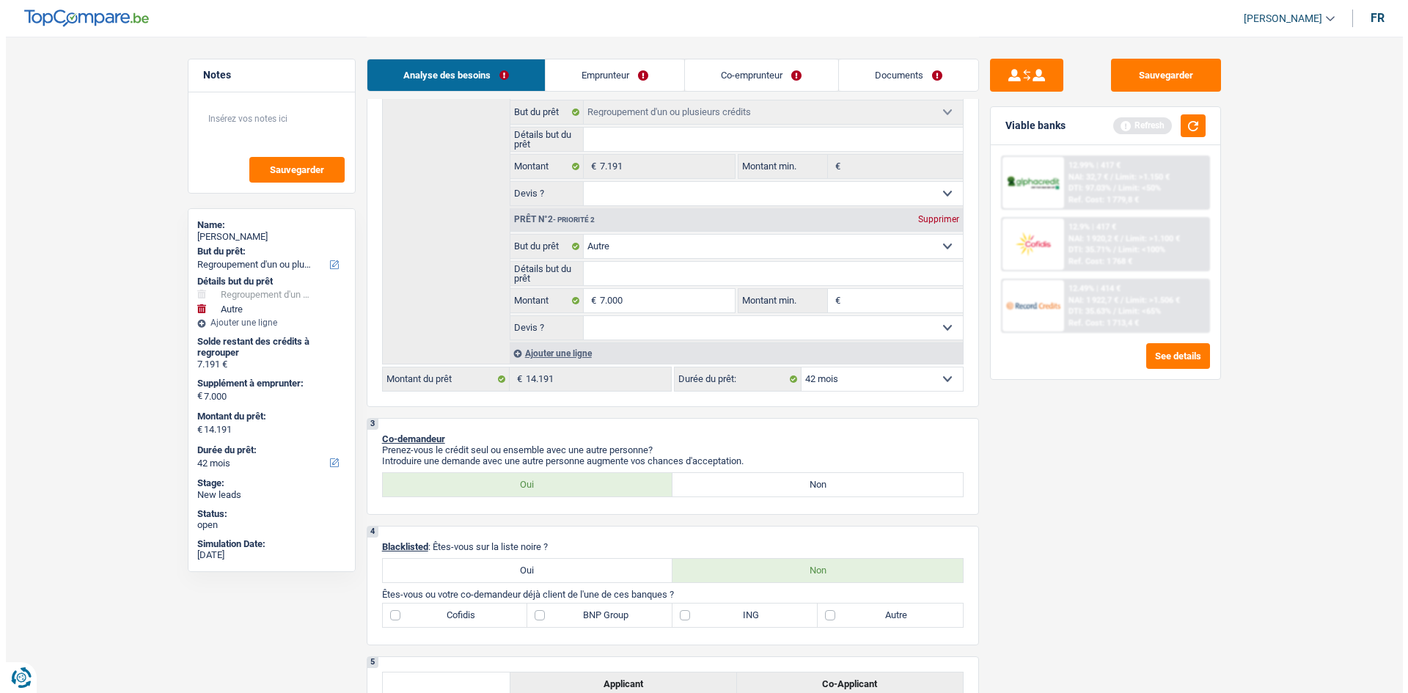
scroll to position [0, 0]
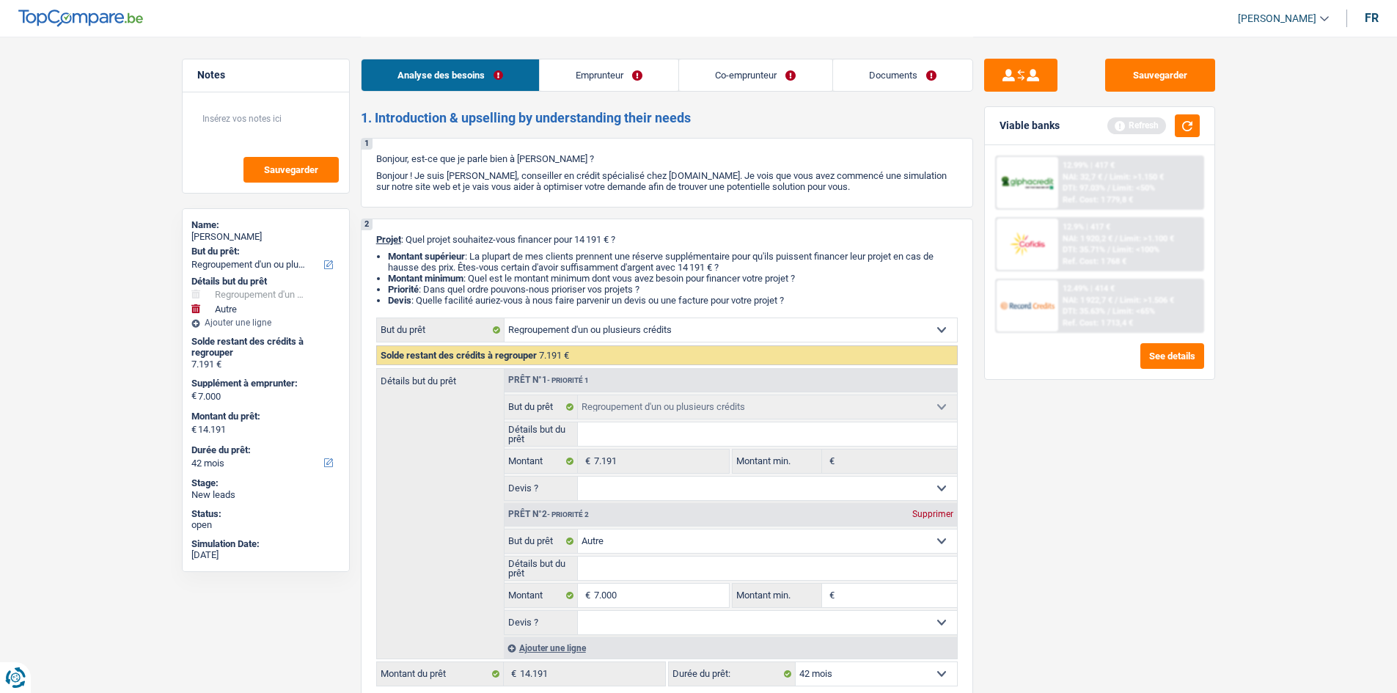
click at [638, 56] on div "Analyse des besoins Emprunteur Co-emprunteur Documents" at bounding box center [667, 68] width 612 height 62
click at [641, 70] on link "Emprunteur" at bounding box center [609, 75] width 139 height 32
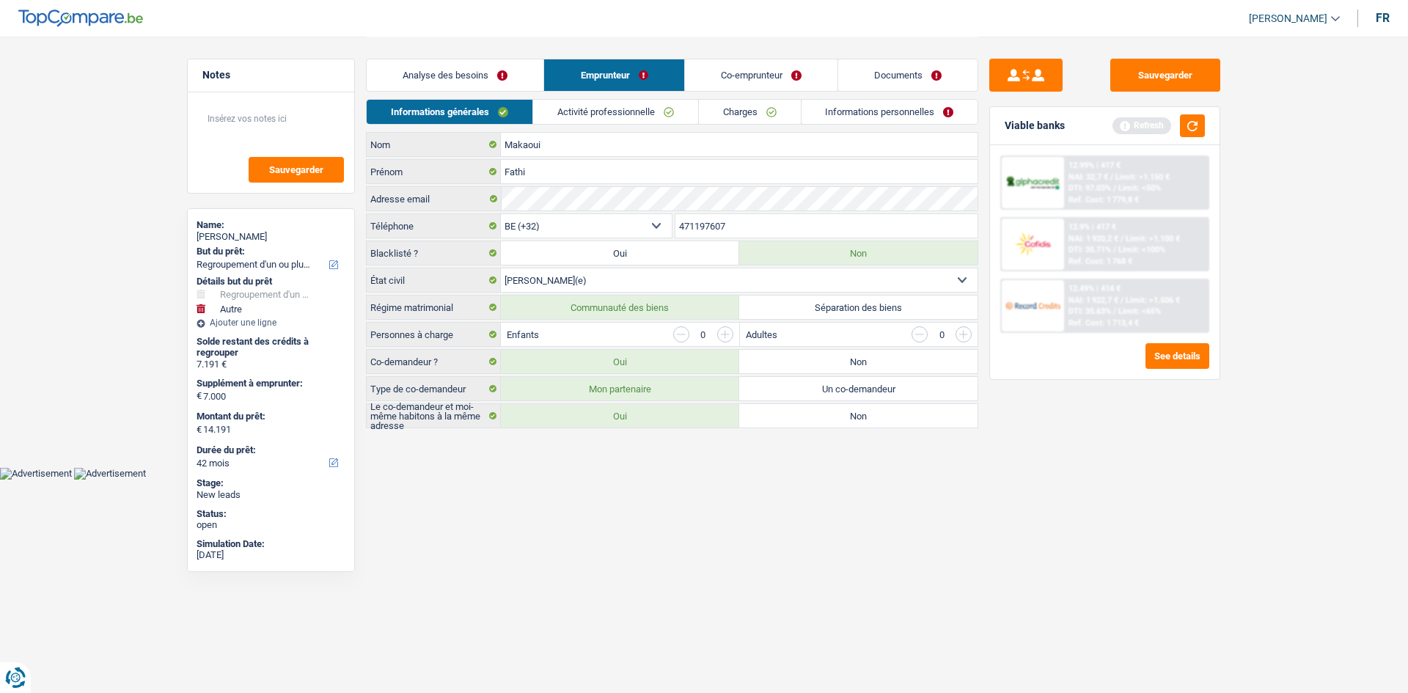
click at [623, 117] on link "Activité professionnelle" at bounding box center [615, 112] width 165 height 24
